Goal: Navigation & Orientation: Find specific page/section

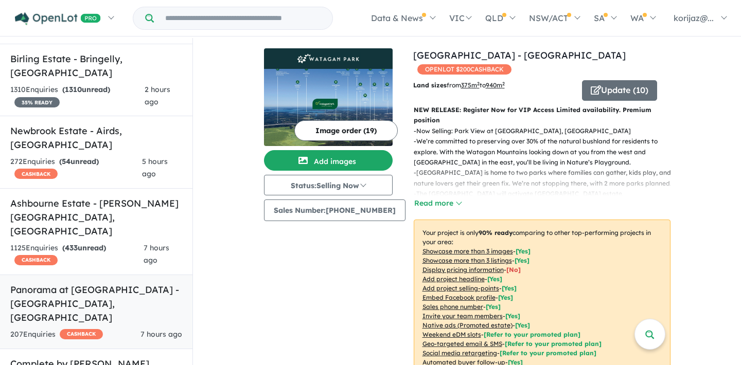
scroll to position [360, 0]
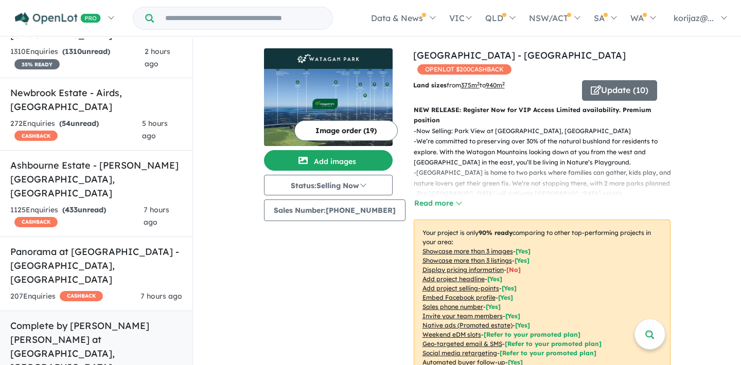
click at [82, 319] on h5 "Complete by [PERSON_NAME] [PERSON_NAME] at [GEOGRAPHIC_DATA] , [GEOGRAPHIC_DATA]" at bounding box center [96, 347] width 172 height 56
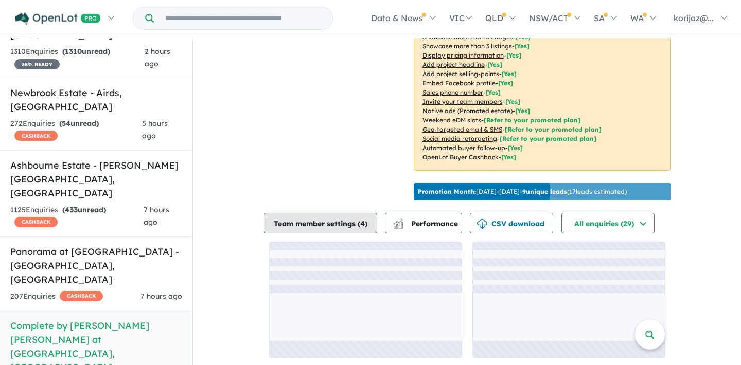
scroll to position [235, 0]
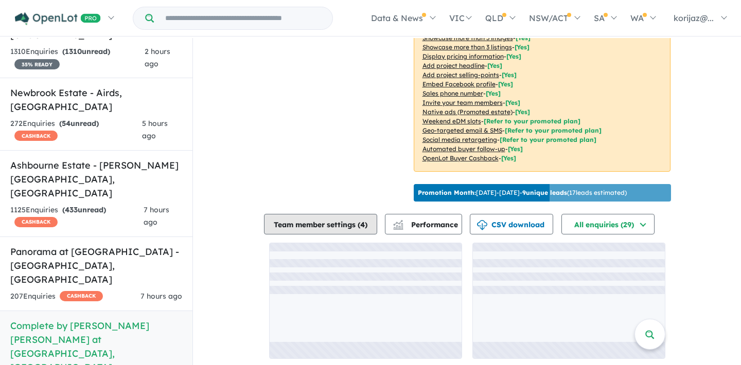
click at [371, 217] on button "Team member settings ( 4 )" at bounding box center [320, 224] width 113 height 21
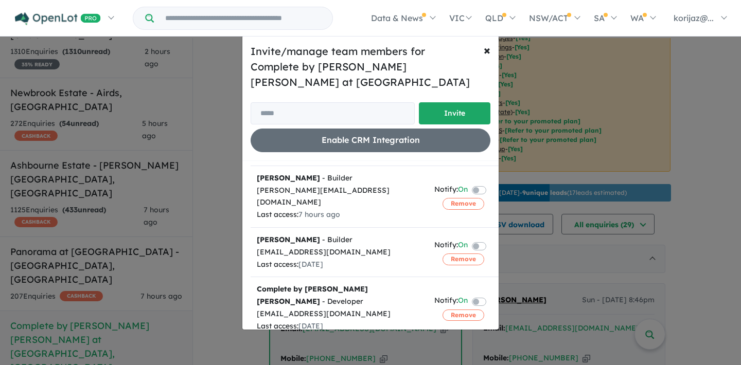
scroll to position [69, 0]
click at [484, 47] on span "×" at bounding box center [487, 49] width 7 height 15
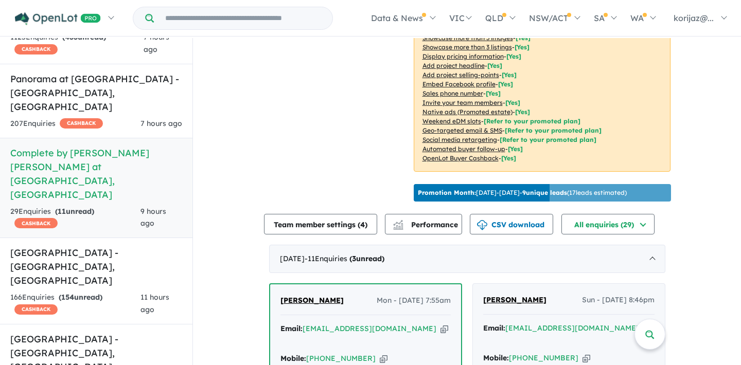
scroll to position [538, 0]
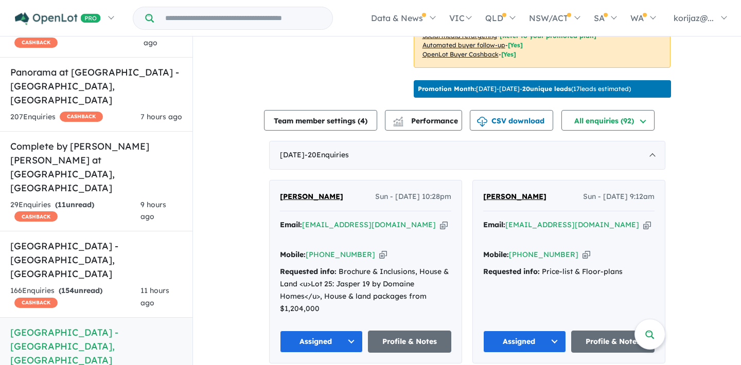
scroll to position [282, 0]
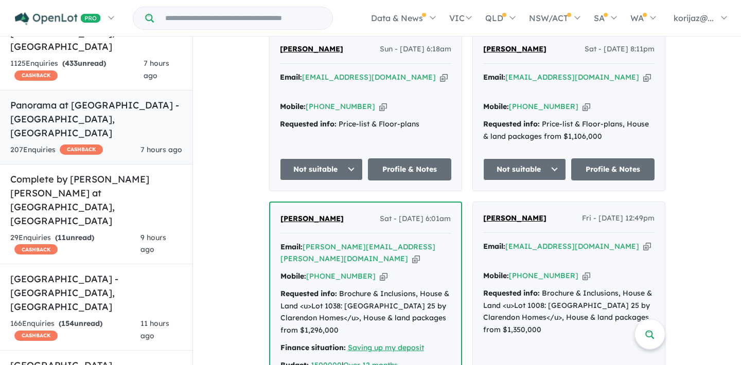
scroll to position [507, 0]
